Goal: Information Seeking & Learning: Learn about a topic

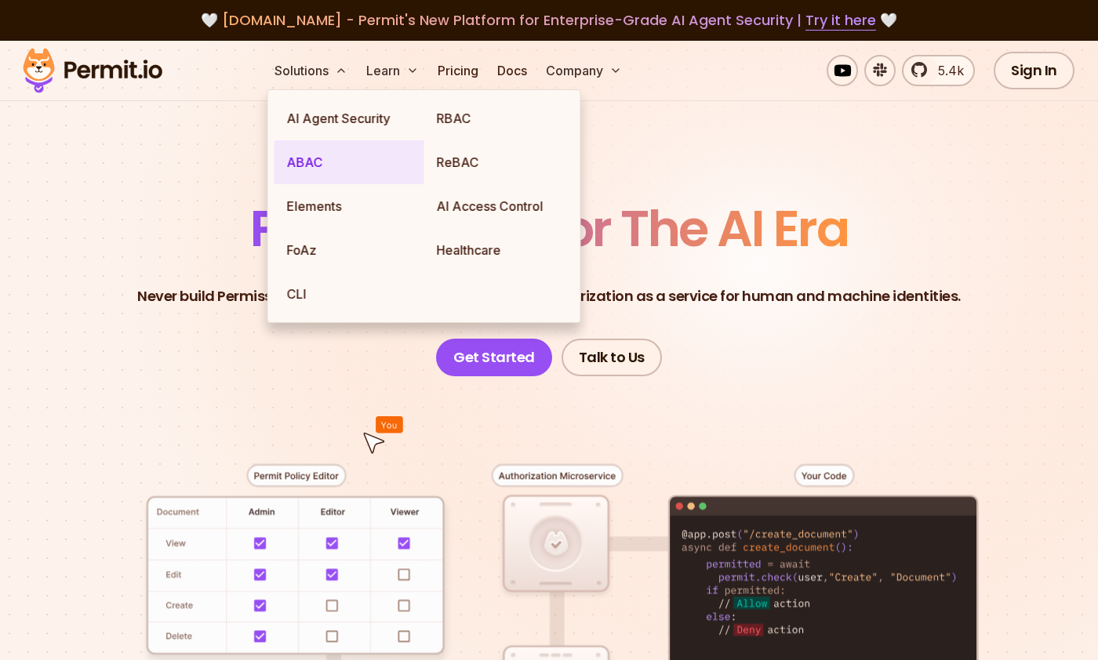
click at [405, 173] on link "ABAC" at bounding box center [349, 162] width 150 height 44
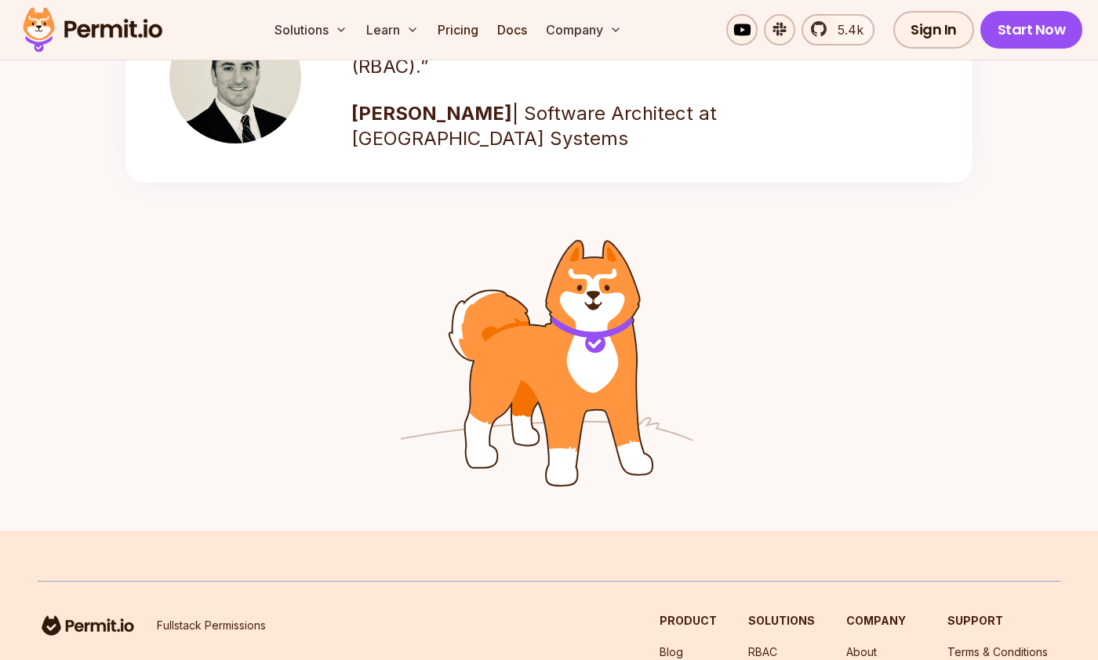
scroll to position [2624, 0]
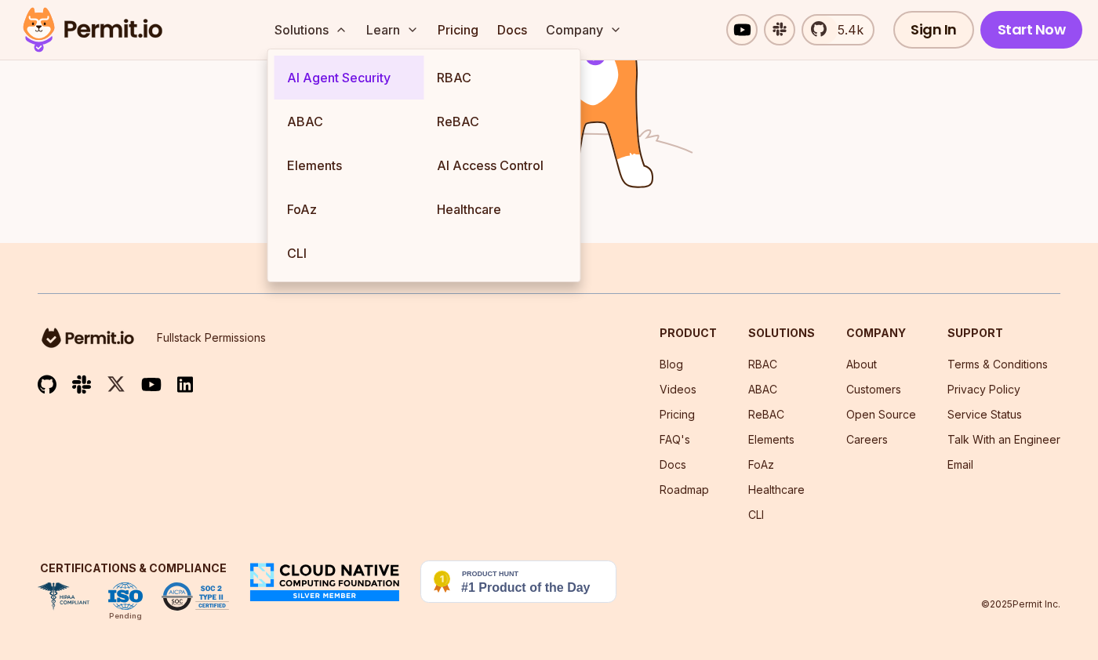
click at [334, 85] on link "AI Agent Security" at bounding box center [349, 78] width 150 height 44
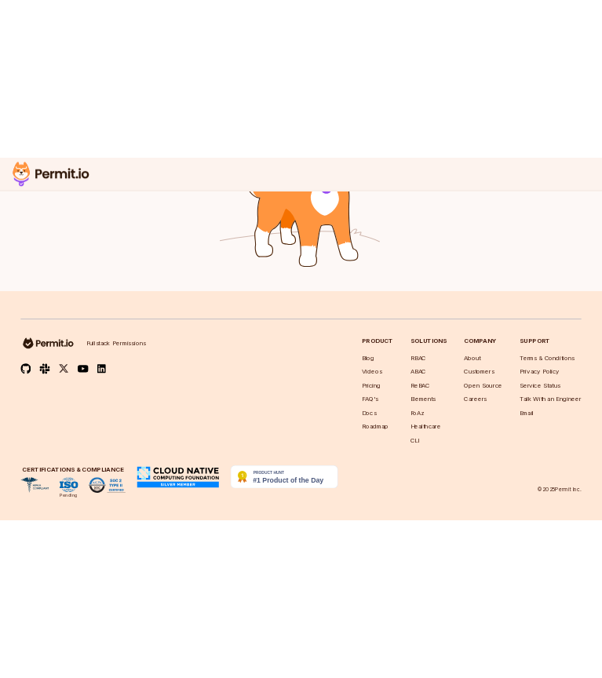
scroll to position [3076, 0]
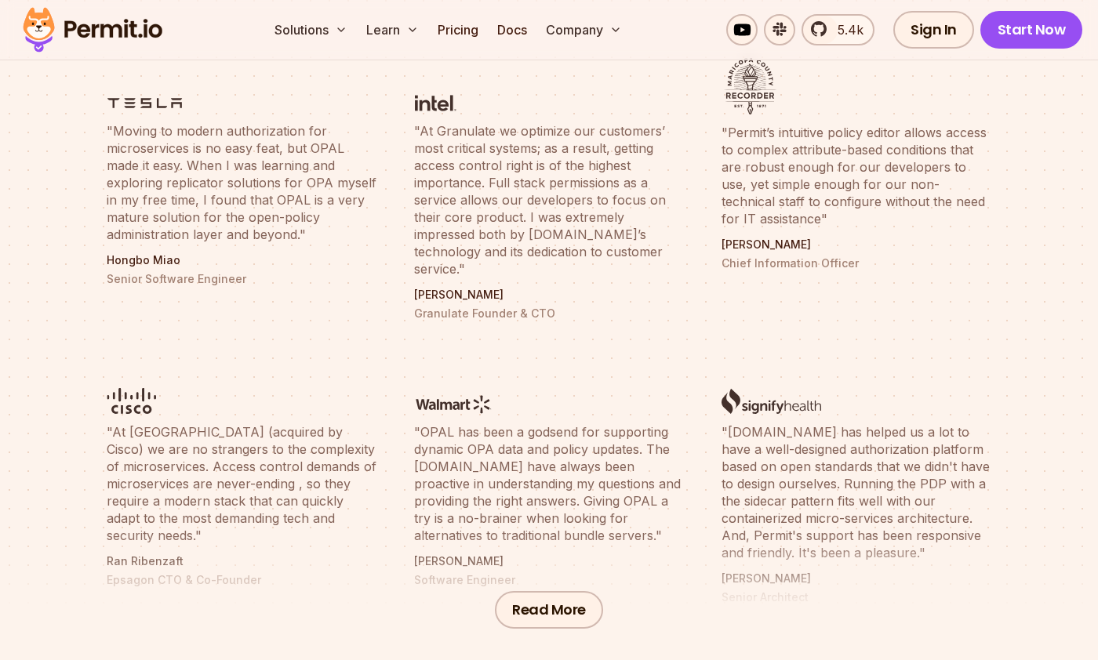
scroll to position [576, 0]
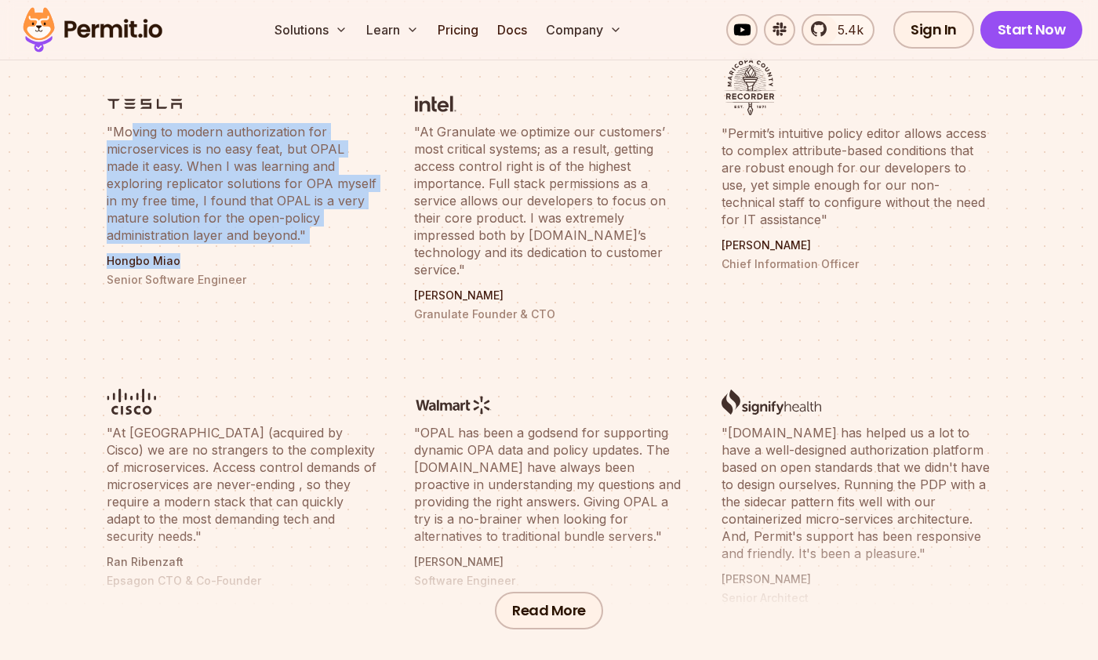
drag, startPoint x: 128, startPoint y: 140, endPoint x: 296, endPoint y: 264, distance: 209.3
click at [296, 264] on li ""Moving to modern authorization for microservices is no easy feat, but OPAL mad…" at bounding box center [241, 190] width 289 height 282
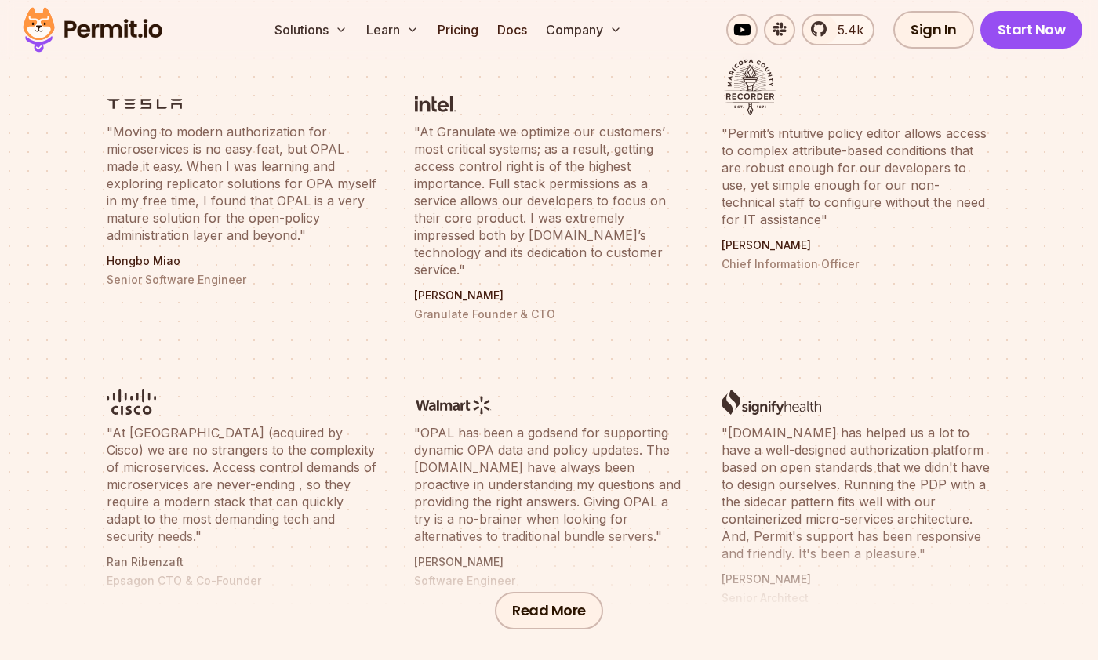
click at [443, 131] on blockquote ""At Granulate we optimize our customers’ most critical systems; as a result, ge…" at bounding box center [549, 200] width 270 height 155
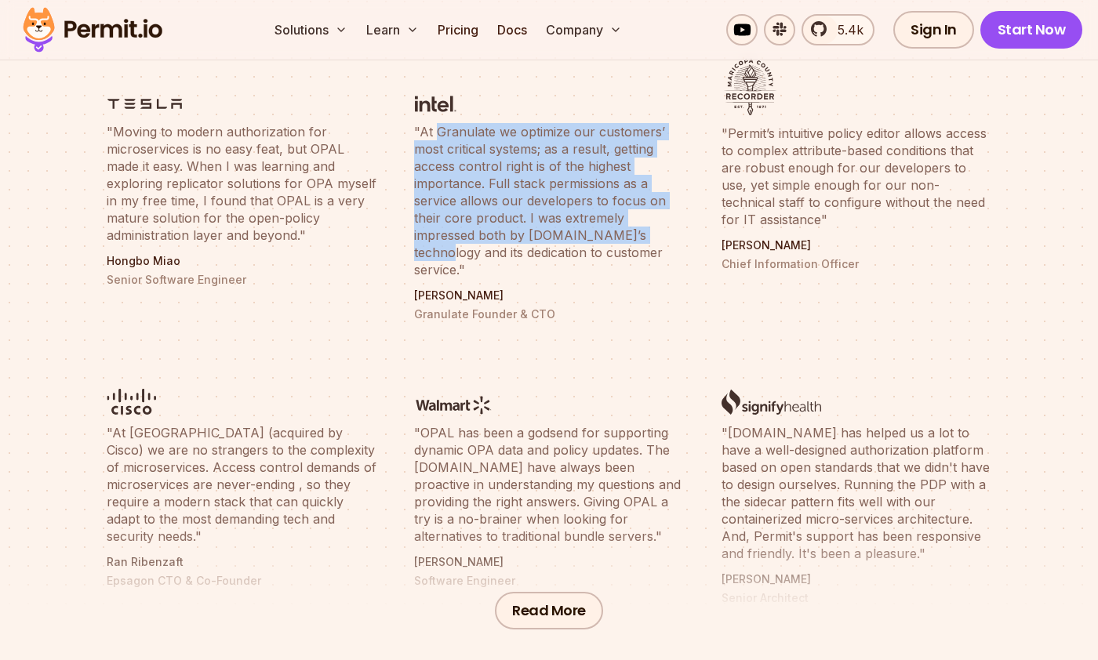
drag, startPoint x: 443, startPoint y: 131, endPoint x: 596, endPoint y: 241, distance: 188.3
click at [595, 241] on blockquote ""At Granulate we optimize our customers’ most critical systems; as a result, ge…" at bounding box center [549, 200] width 270 height 155
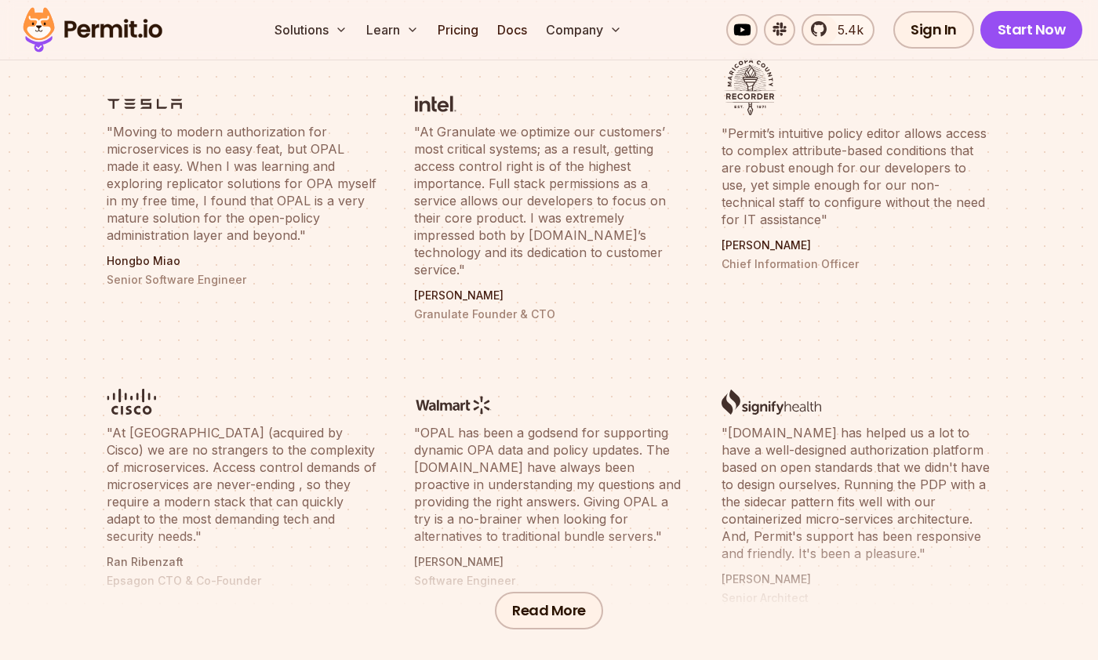
click at [449, 132] on blockquote ""At Granulate we optimize our customers’ most critical systems; as a result, ge…" at bounding box center [549, 200] width 270 height 155
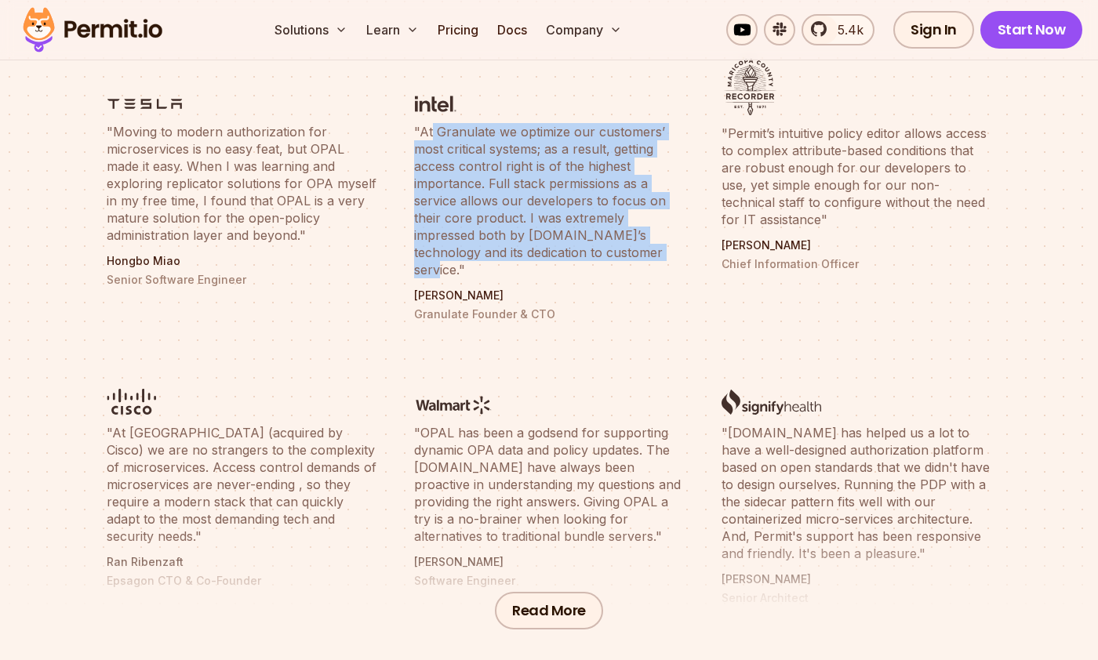
drag, startPoint x: 431, startPoint y: 133, endPoint x: 642, endPoint y: 252, distance: 241.9
click at [642, 252] on blockquote ""At Granulate we optimize our customers’ most critical systems; as a result, ge…" at bounding box center [549, 200] width 270 height 155
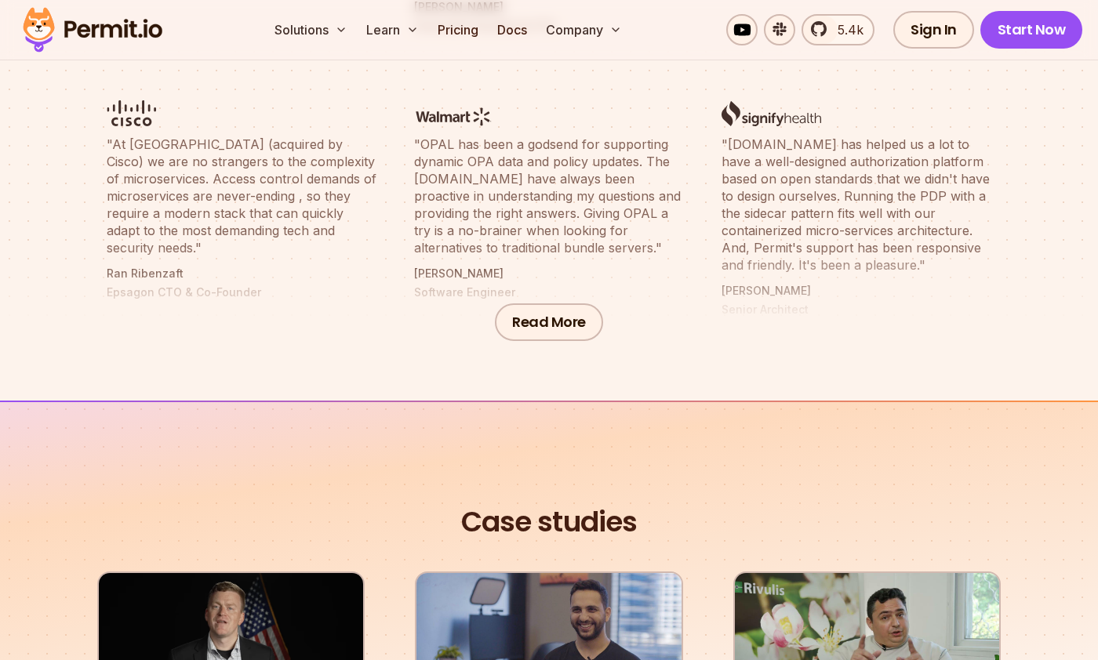
scroll to position [867, 0]
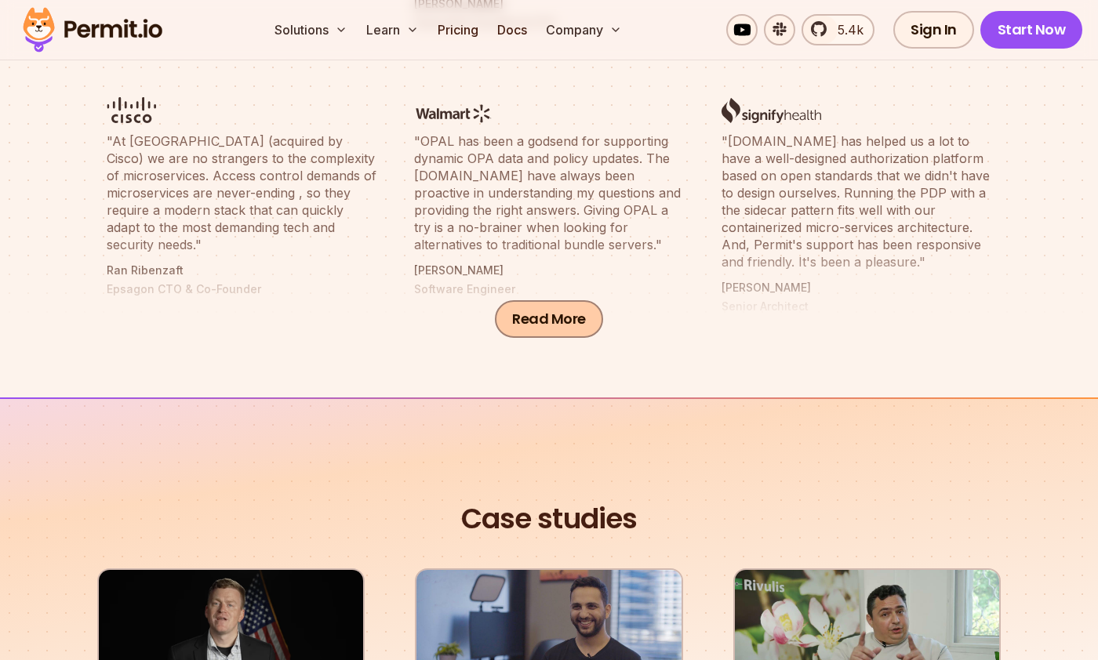
click at [573, 322] on button "Read More" at bounding box center [549, 319] width 108 height 38
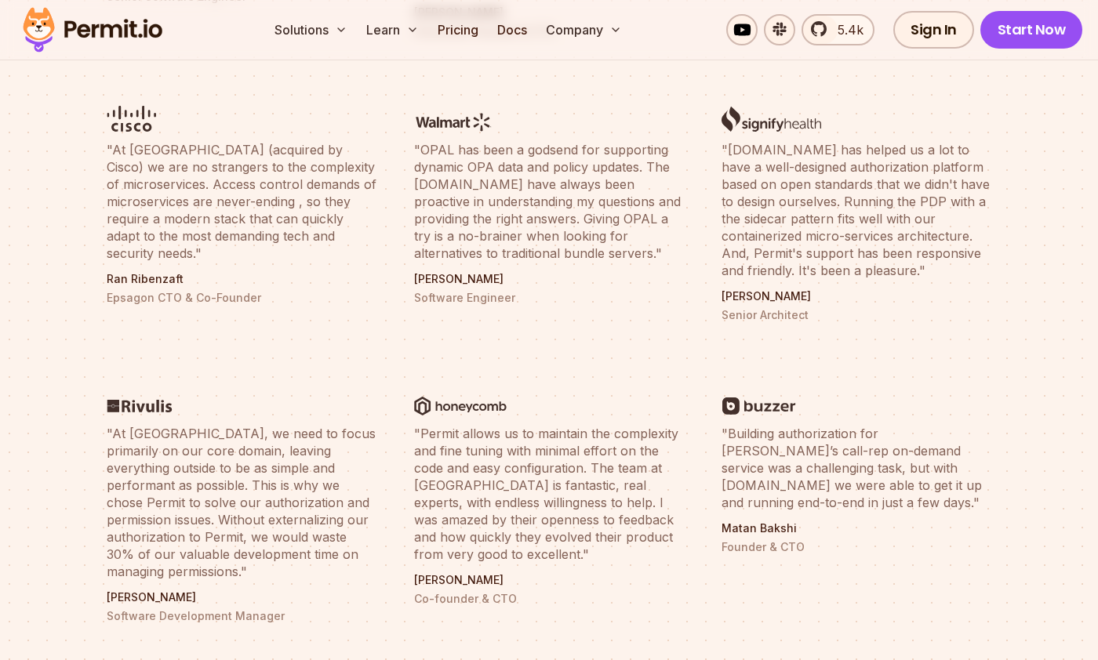
scroll to position [857, 0]
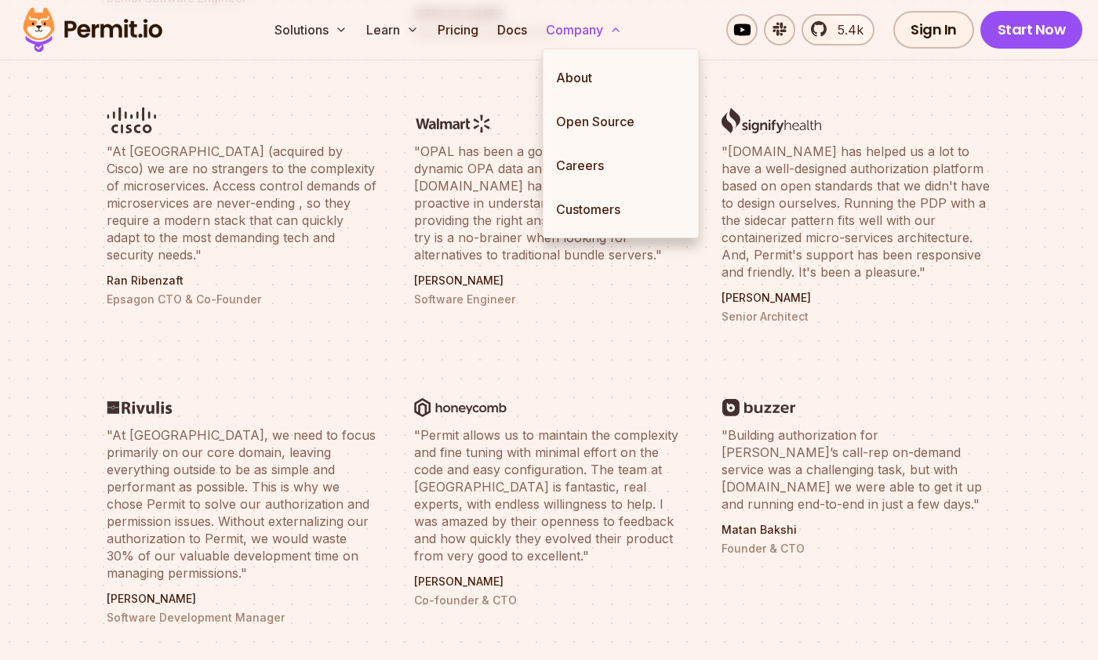
click at [585, 60] on link "About" at bounding box center [621, 78] width 155 height 44
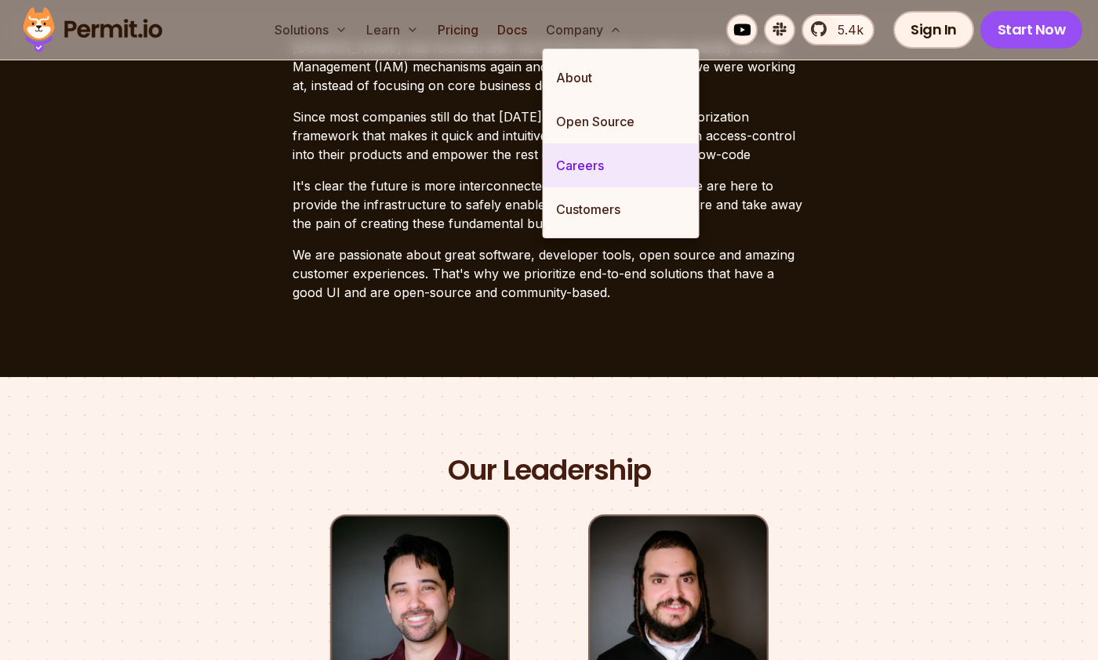
scroll to position [439, 0]
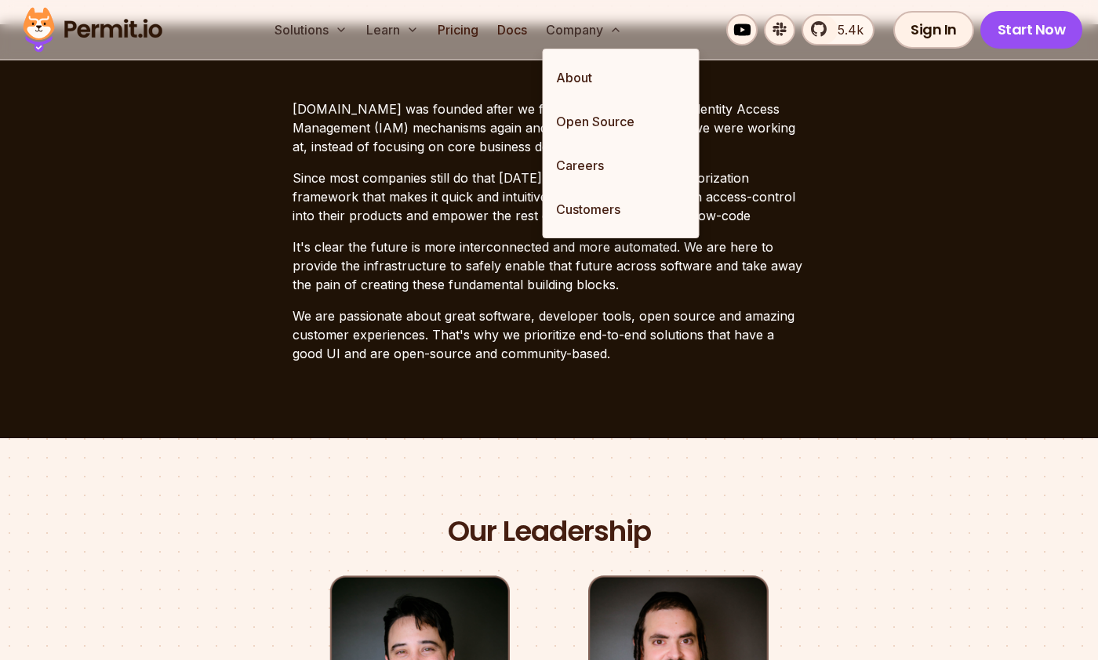
click at [384, 116] on p "Permit.io was founded after we found ourselves building Identity Access Managem…" at bounding box center [549, 128] width 513 height 56
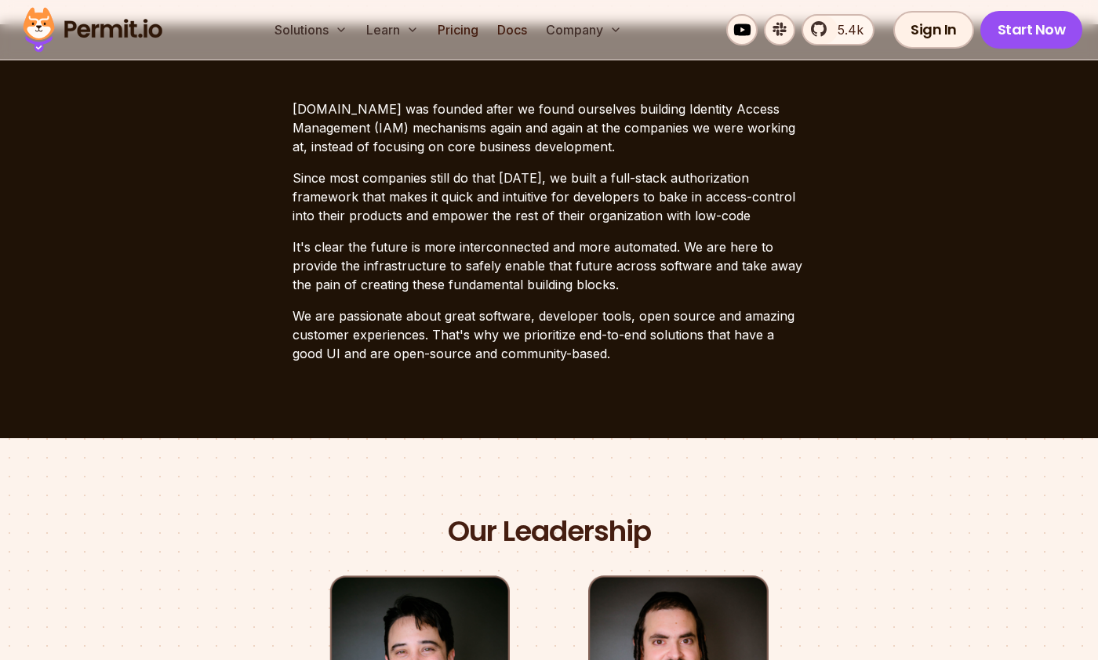
click at [384, 117] on p "Permit.io was founded after we found ourselves building Identity Access Managem…" at bounding box center [549, 128] width 513 height 56
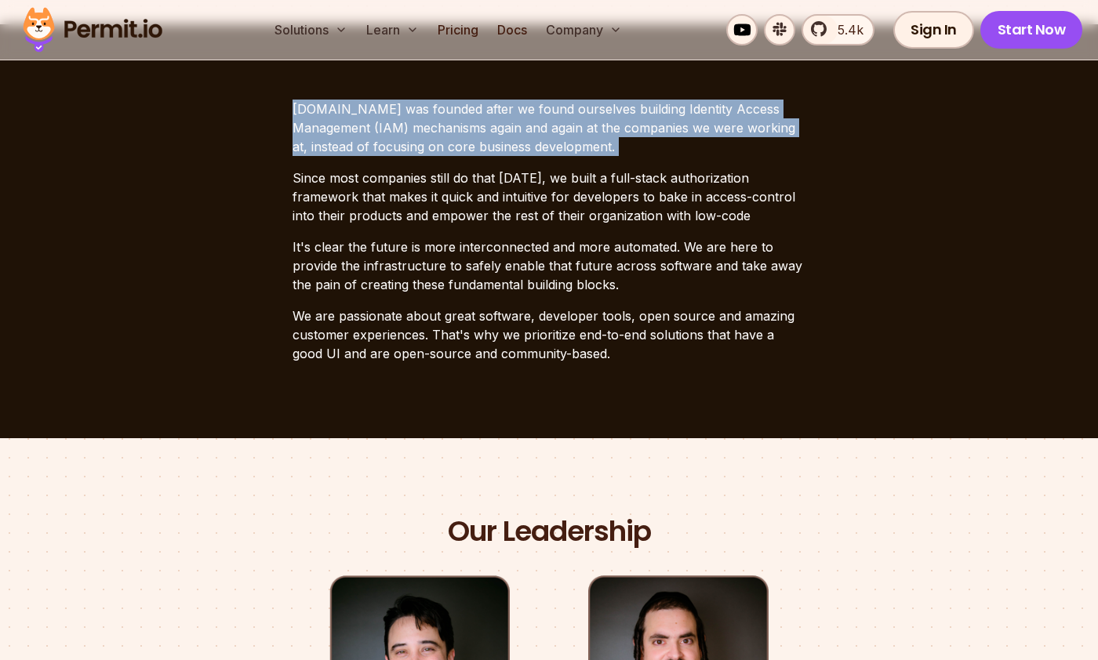
click at [384, 117] on p "Permit.io was founded after we found ourselves building Identity Access Managem…" at bounding box center [549, 128] width 513 height 56
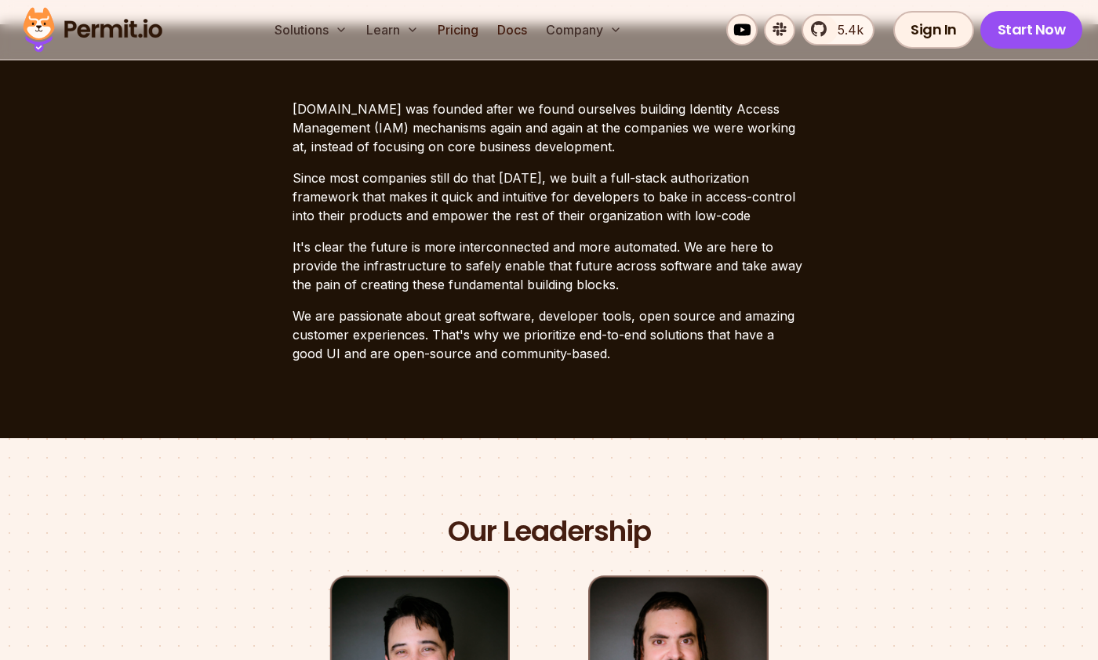
click at [390, 183] on p "Since most companies still do that today, we built a full-stack authorization f…" at bounding box center [549, 197] width 513 height 56
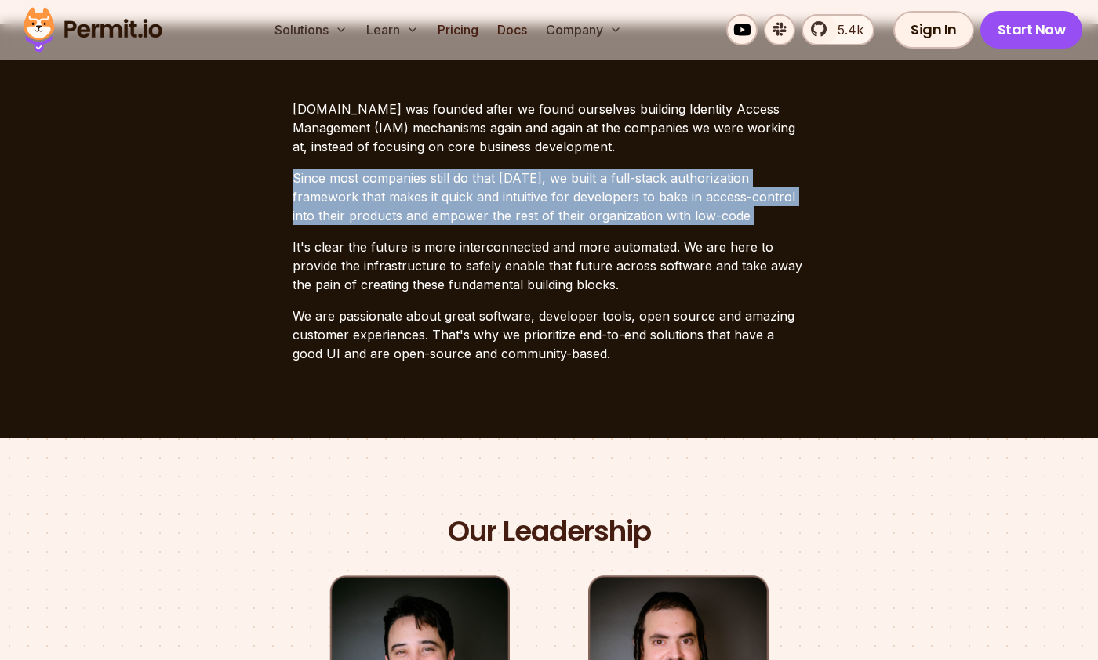
click at [390, 183] on p "Since most companies still do that today, we built a full-stack authorization f…" at bounding box center [549, 197] width 513 height 56
click at [390, 184] on p "Since most companies still do that today, we built a full-stack authorization f…" at bounding box center [549, 197] width 513 height 56
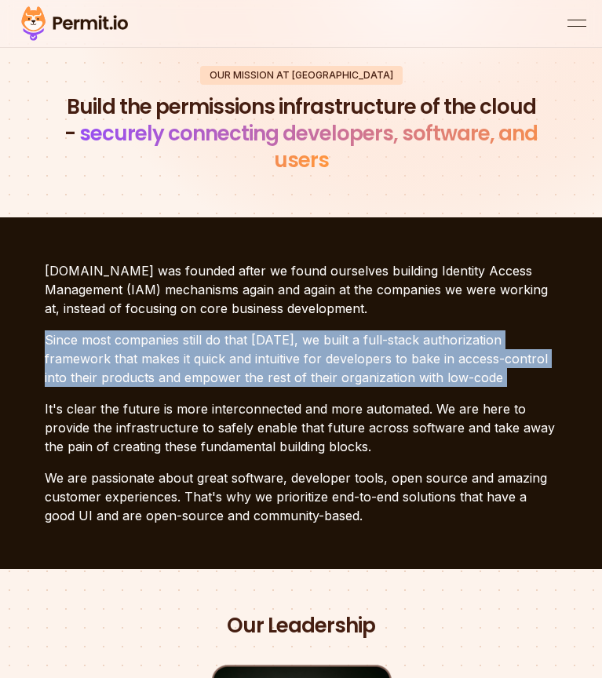
scroll to position [0, 0]
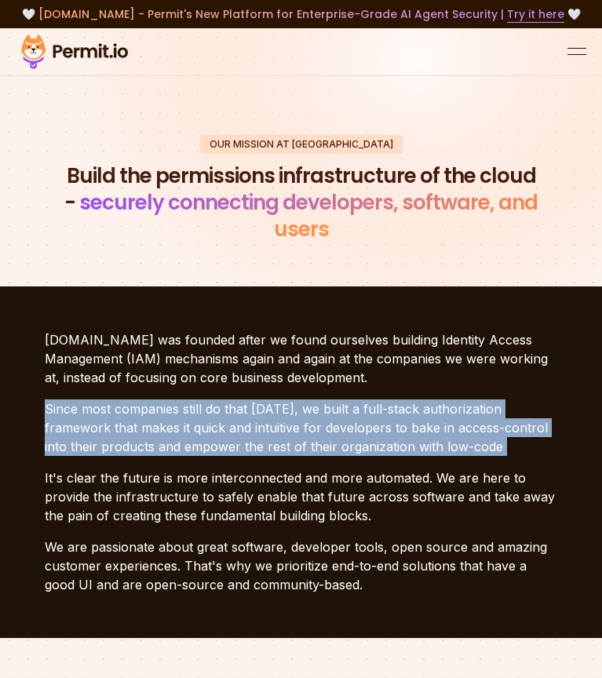
click at [584, 61] on button "open menu" at bounding box center [576, 51] width 19 height 19
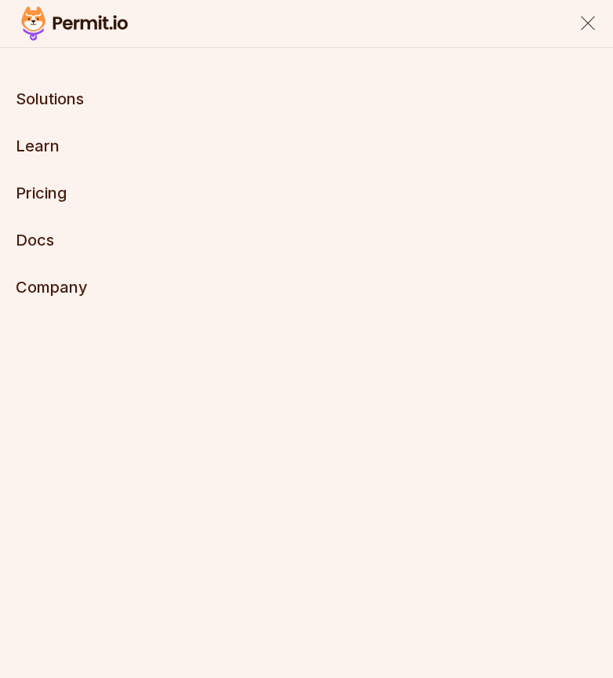
click at [55, 198] on link "Pricing" at bounding box center [41, 193] width 51 height 19
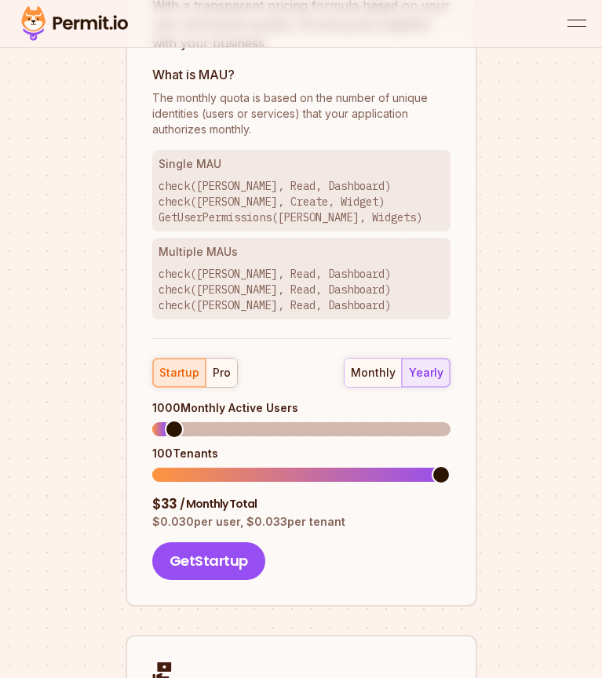
scroll to position [2206, 0]
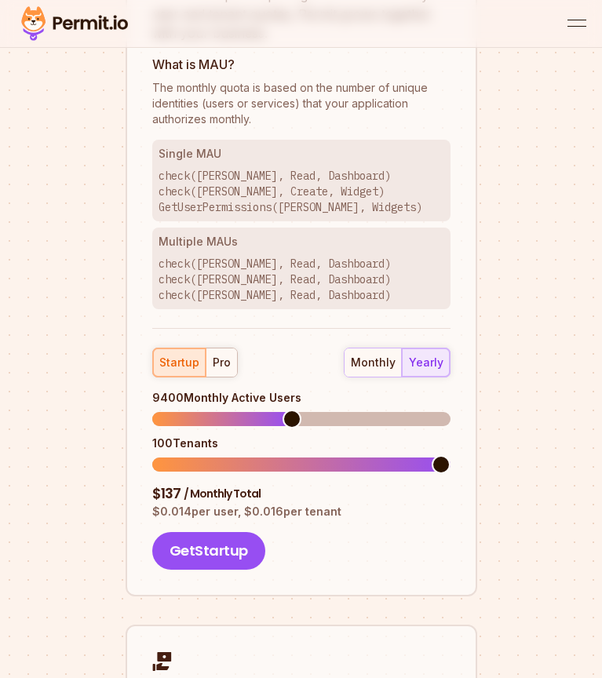
click at [290, 426] on span at bounding box center [301, 419] width 298 height 14
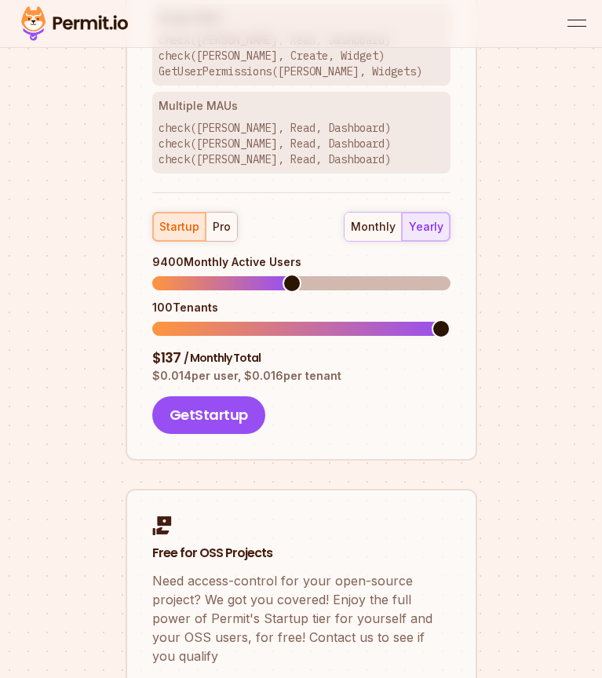
scroll to position [2362, 0]
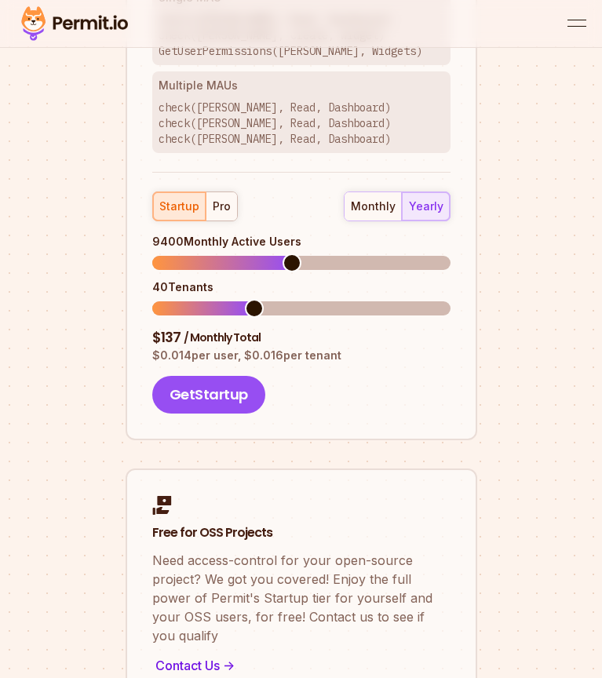
click at [245, 318] on span at bounding box center [254, 308] width 19 height 19
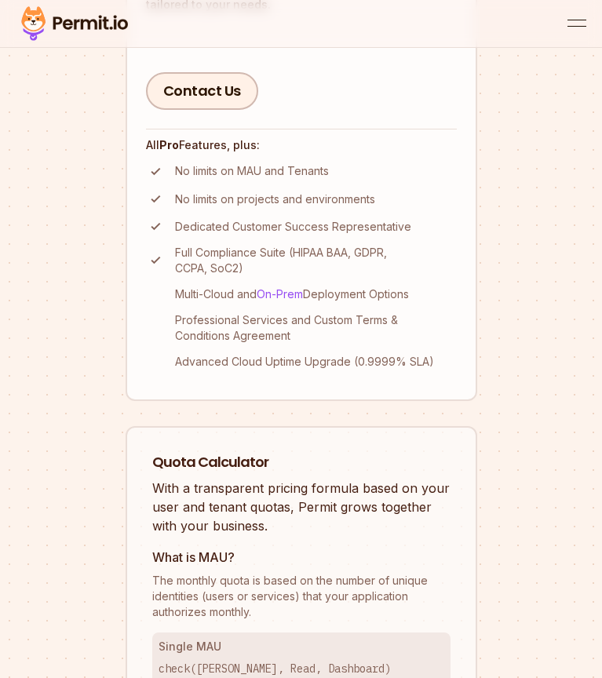
scroll to position [1689, 0]
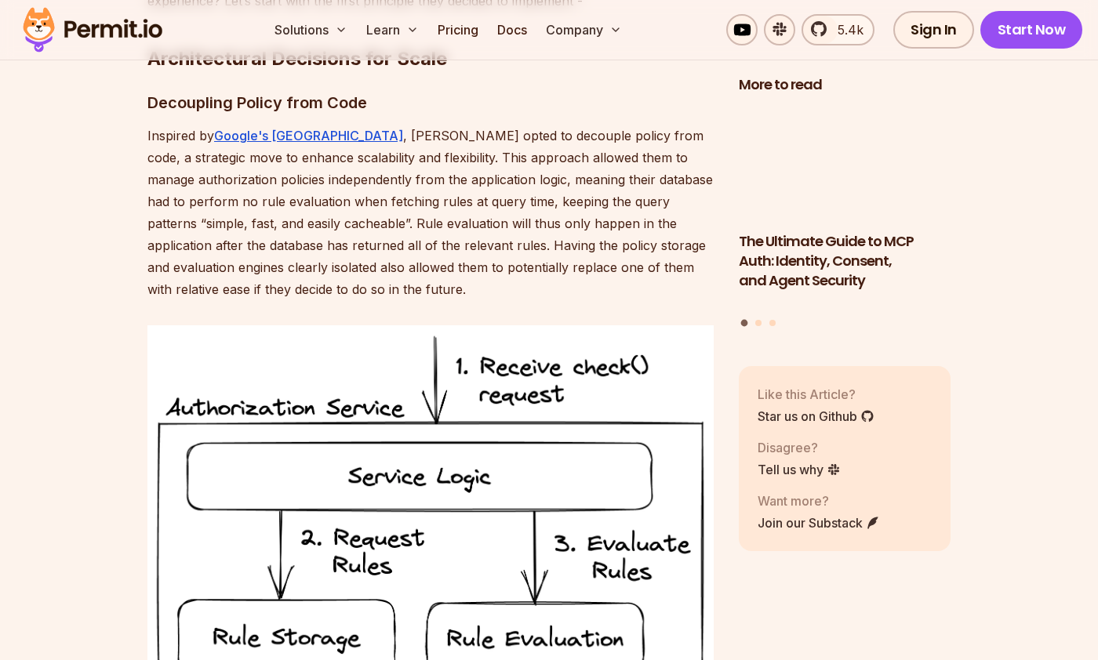
scroll to position [3302, 0]
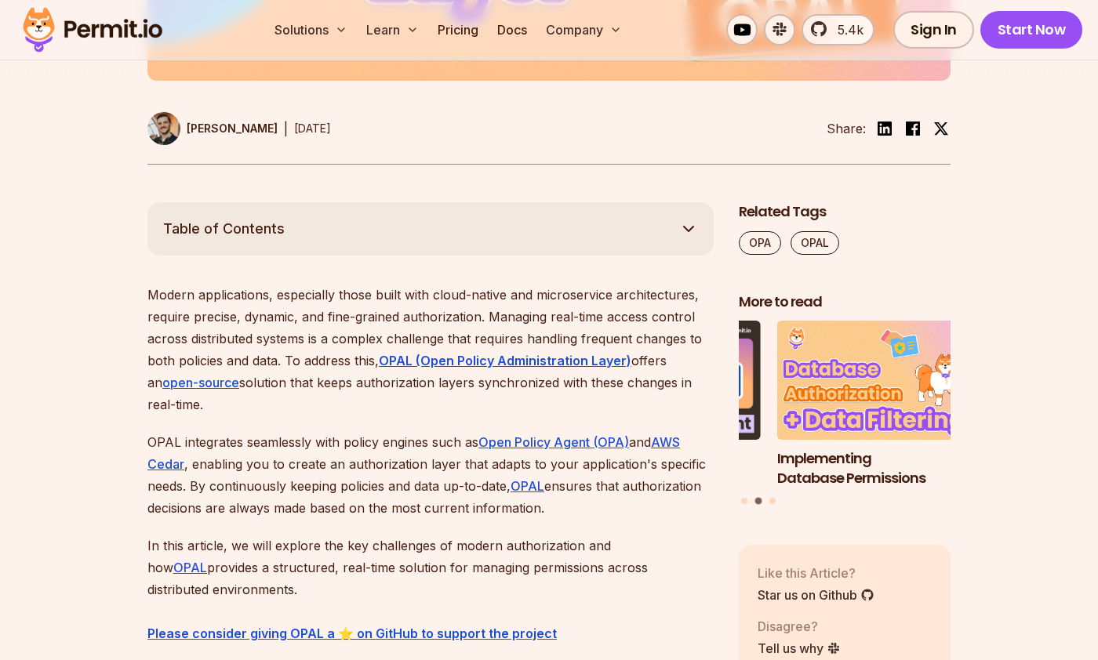
scroll to position [766, 0]
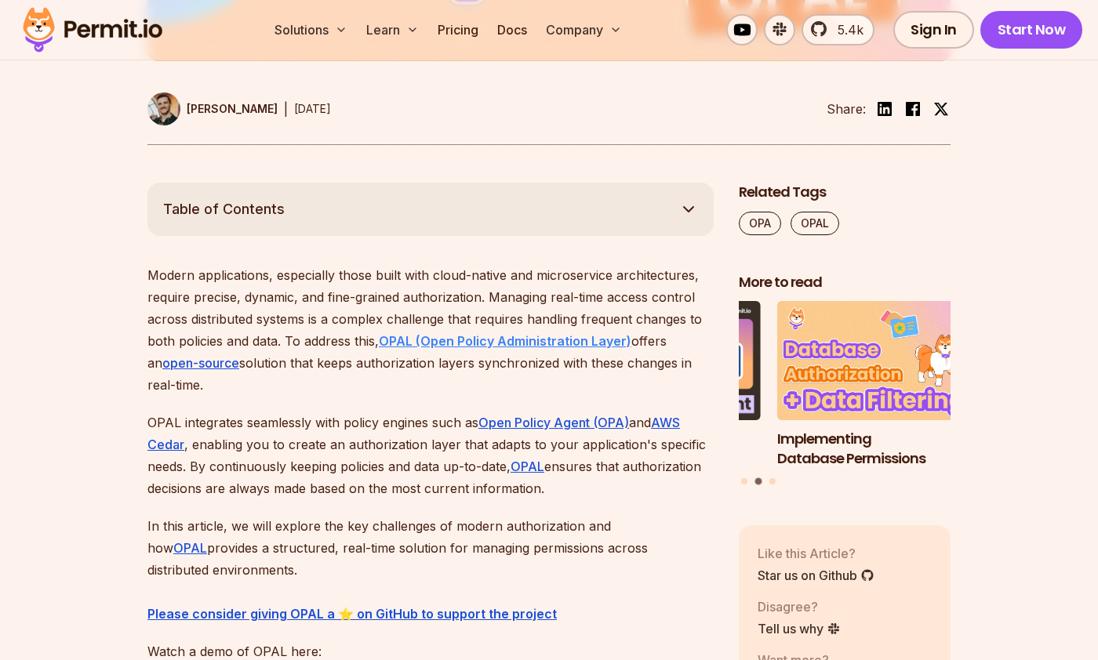
click at [504, 336] on strong "OPAL (Open Policy Administration Layer)" at bounding box center [505, 341] width 253 height 16
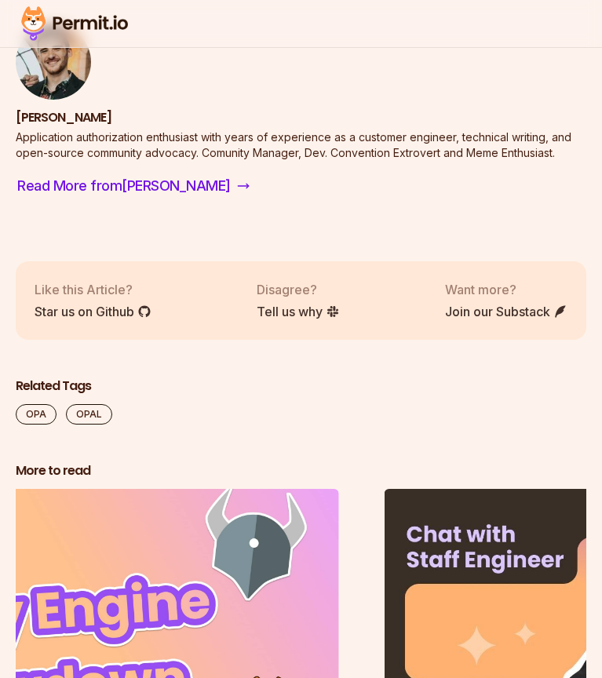
scroll to position [0, 0]
